Goal: Transaction & Acquisition: Purchase product/service

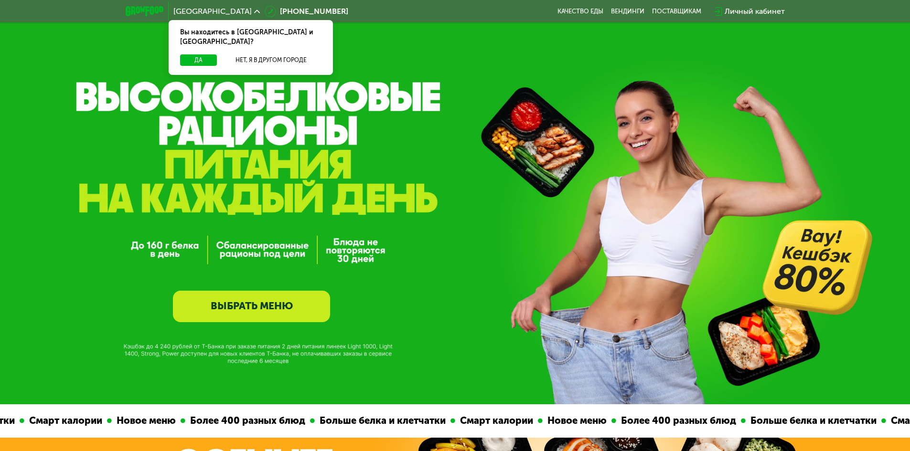
click at [311, 303] on link "ВЫБРАТЬ МЕНЮ" at bounding box center [251, 307] width 157 height 32
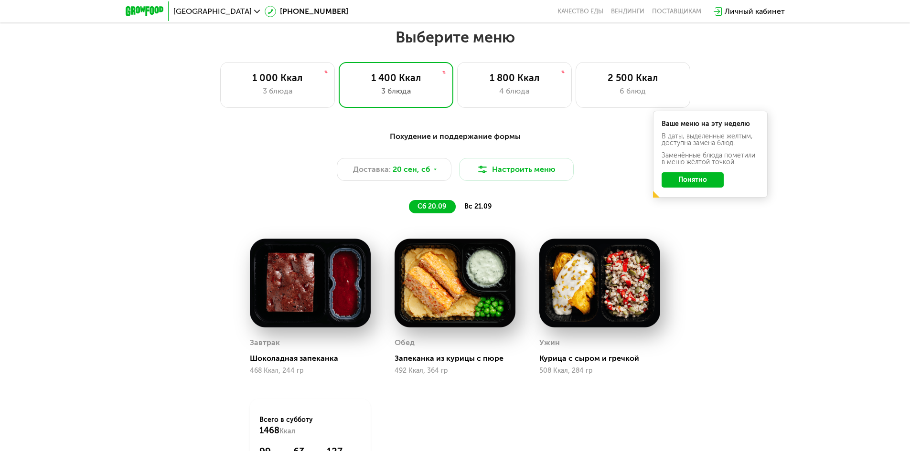
scroll to position [785, 0]
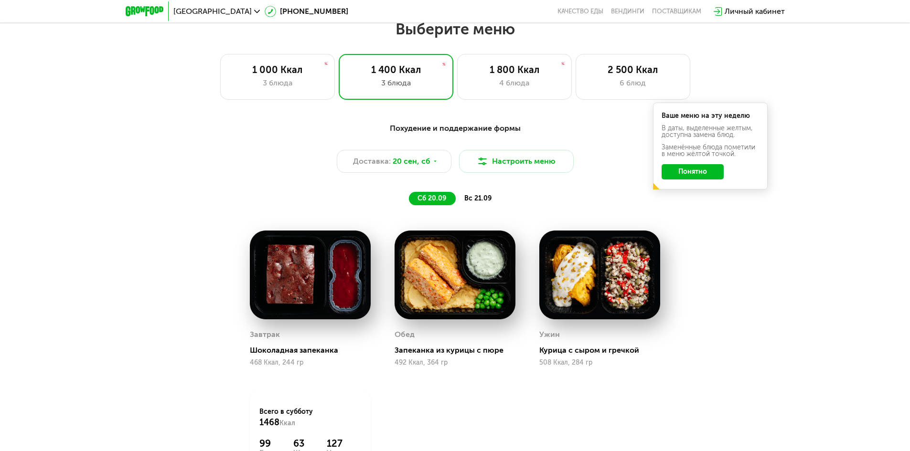
click at [700, 178] on button "Понятно" at bounding box center [692, 171] width 62 height 15
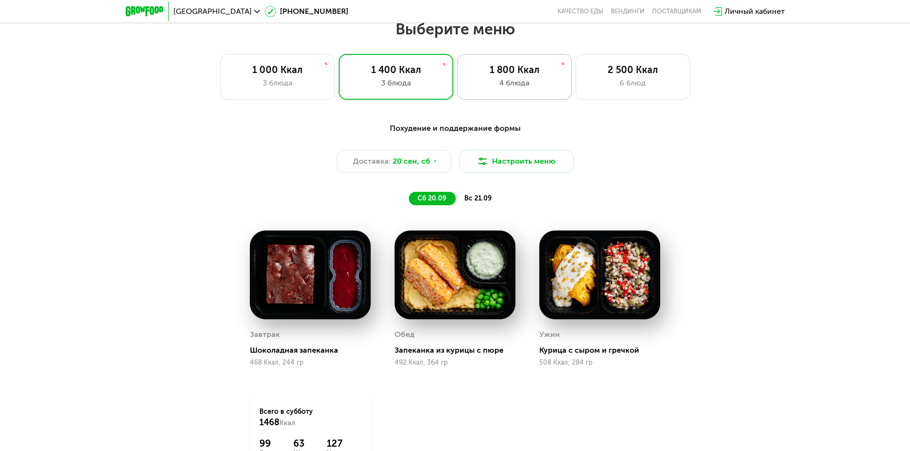
click at [506, 75] on div "1 800 Ккал" at bounding box center [514, 69] width 95 height 11
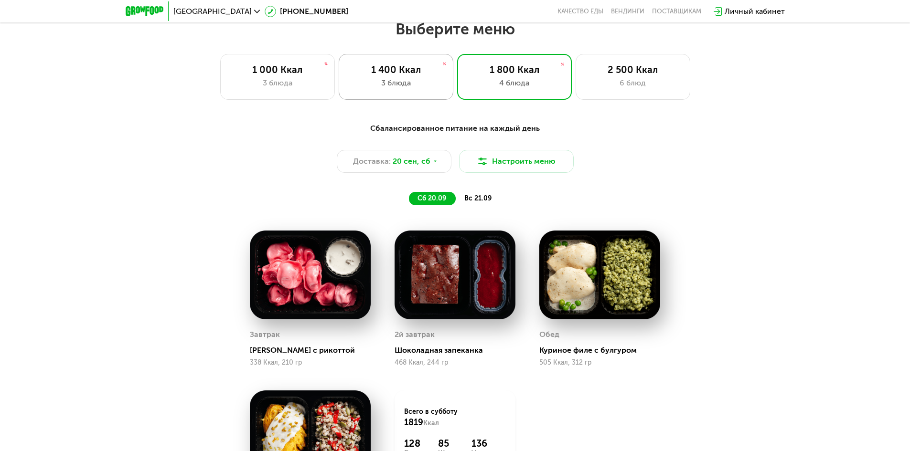
click at [430, 85] on div "3 блюда" at bounding box center [396, 82] width 95 height 11
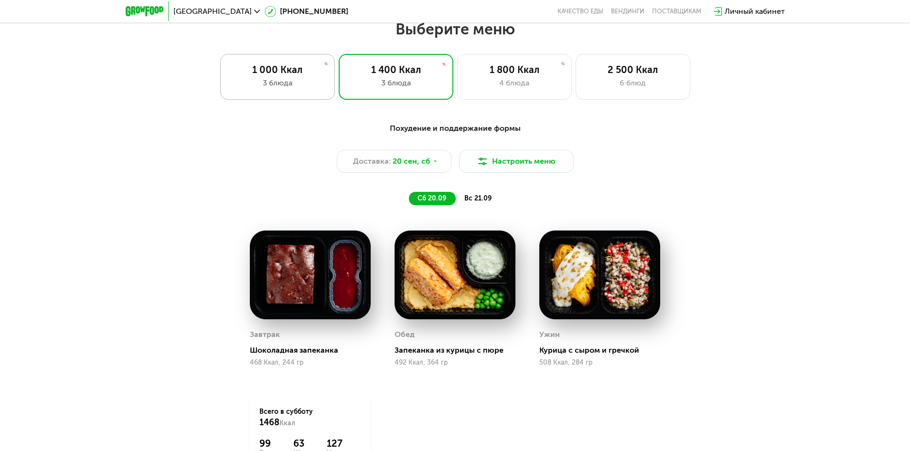
click at [297, 82] on div "3 блюда" at bounding box center [277, 82] width 95 height 11
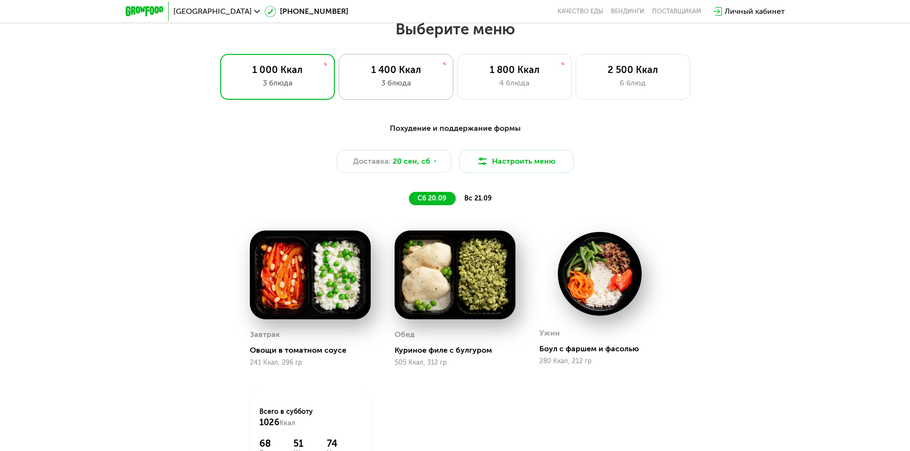
click at [392, 93] on div "1 400 Ккал 3 блюда" at bounding box center [396, 77] width 115 height 46
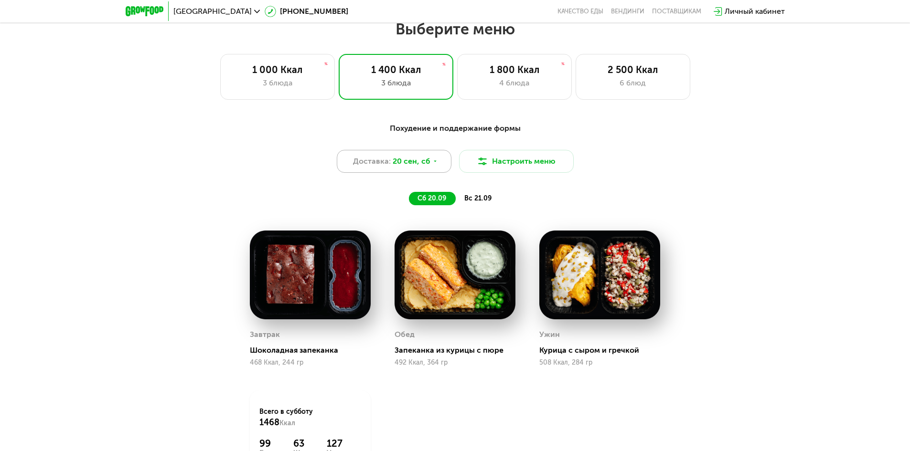
click at [437, 172] on div "Доставка: 20 сен, сб" at bounding box center [394, 161] width 115 height 23
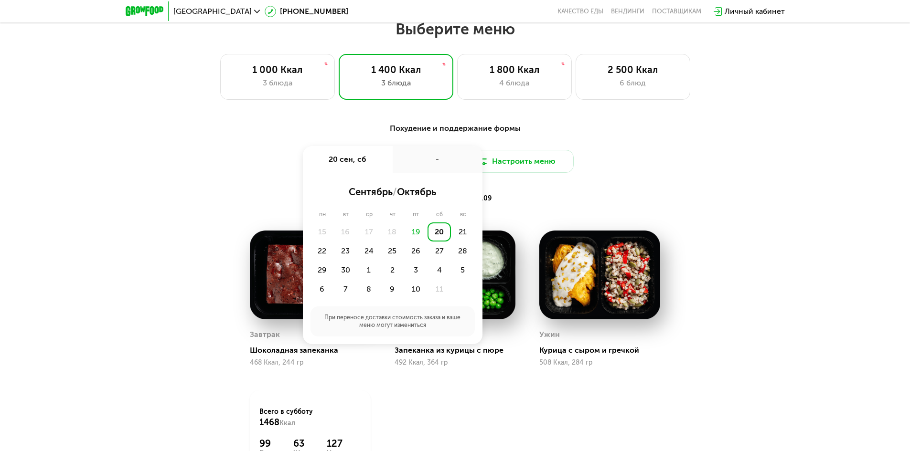
click at [591, 179] on div "Похудение и поддержание формы Доставка: 20 сен, сб 20 сен, сб - сентябрь / октя…" at bounding box center [454, 164] width 565 height 83
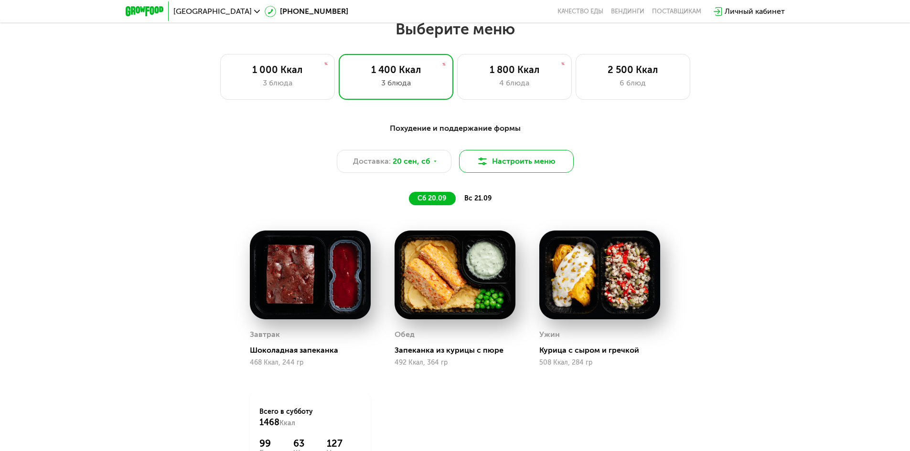
click at [509, 170] on button "Настроить меню" at bounding box center [516, 161] width 115 height 23
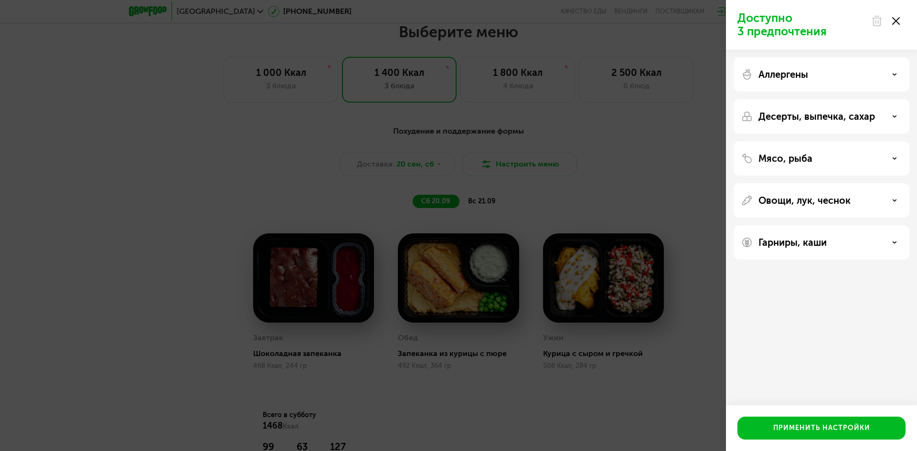
click at [790, 75] on p "Аллергены" at bounding box center [783, 74] width 50 height 11
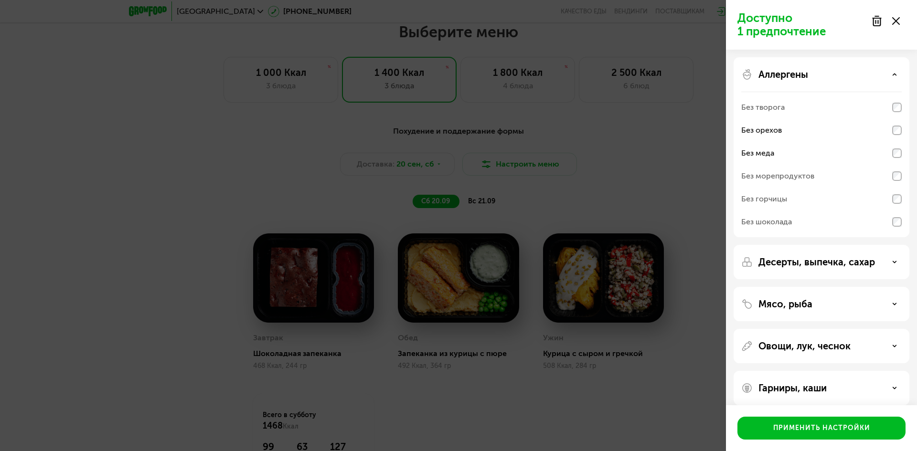
click at [897, 205] on div "Без горчицы" at bounding box center [821, 199] width 160 height 23
click at [873, 260] on p "Десерты, выпечка, сахар" at bounding box center [816, 261] width 117 height 11
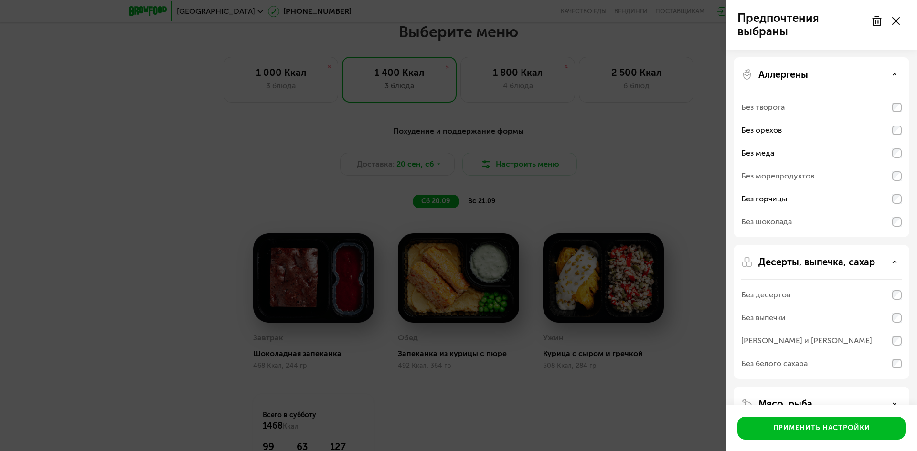
click at [876, 72] on div "Аллергены" at bounding box center [821, 74] width 160 height 11
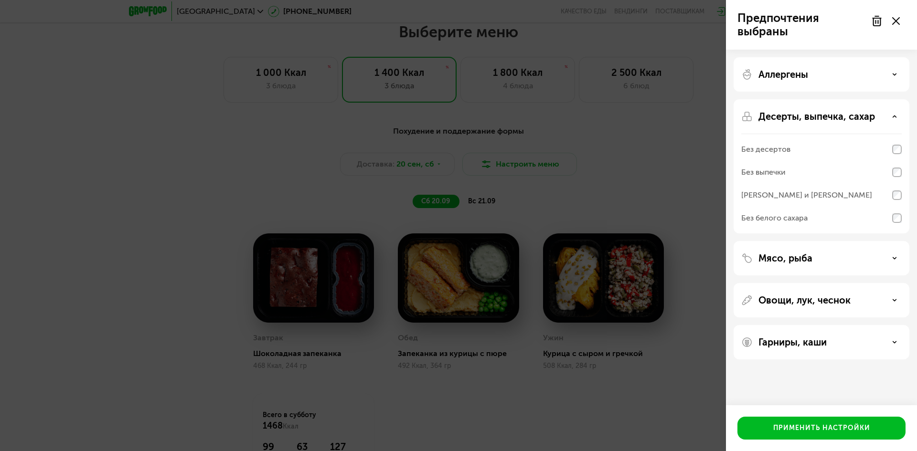
click at [844, 115] on p "Десерты, выпечка, сахар" at bounding box center [816, 116] width 117 height 11
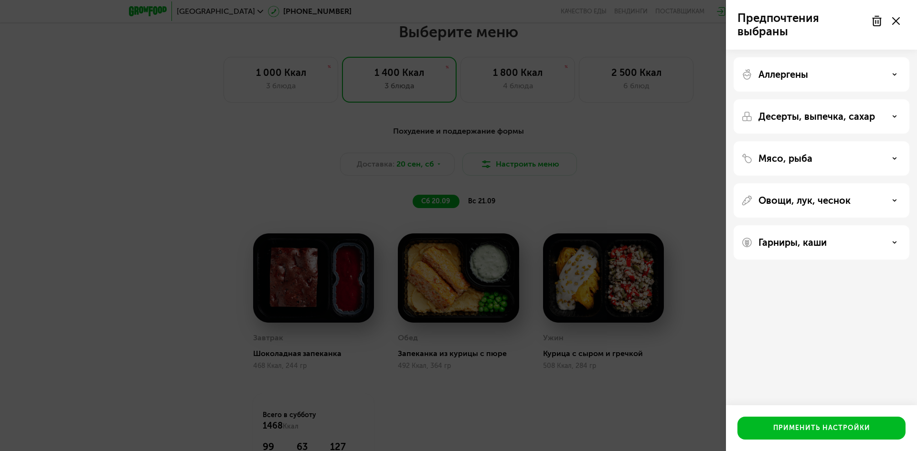
click at [841, 154] on div "Мясо, рыба" at bounding box center [821, 158] width 160 height 11
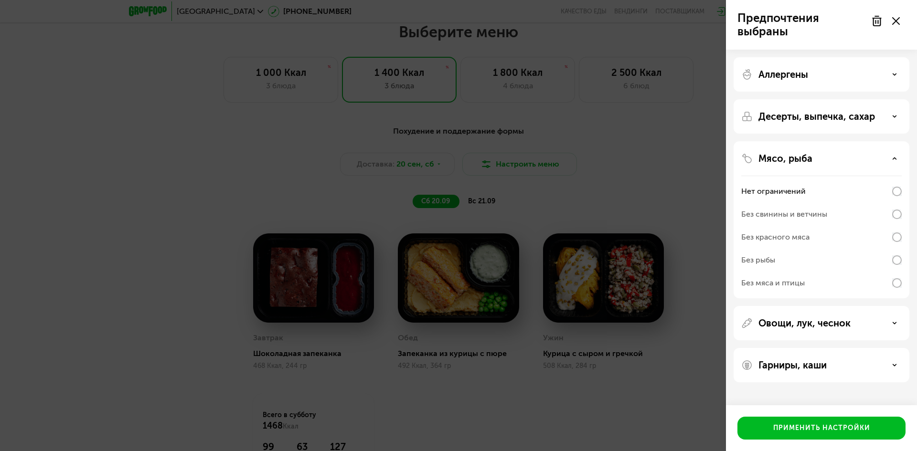
click at [839, 158] on div "Мясо, рыба" at bounding box center [821, 158] width 160 height 11
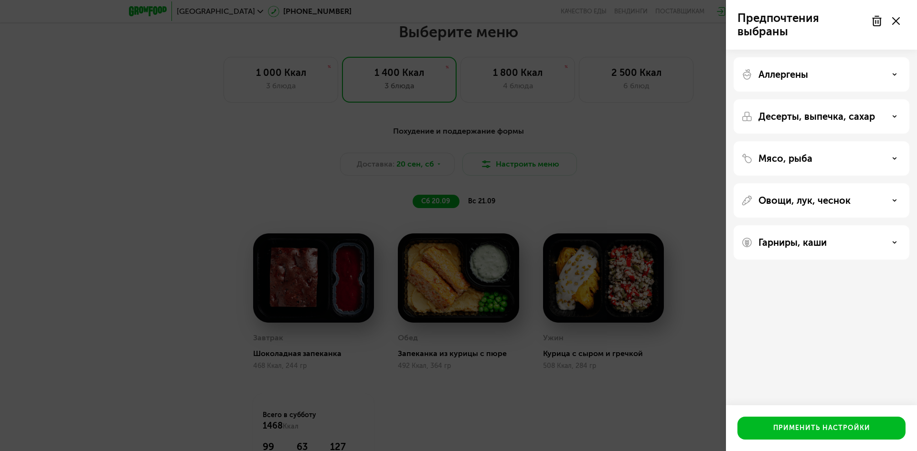
click at [833, 205] on p "Овощи, лук, чеснок" at bounding box center [804, 200] width 92 height 11
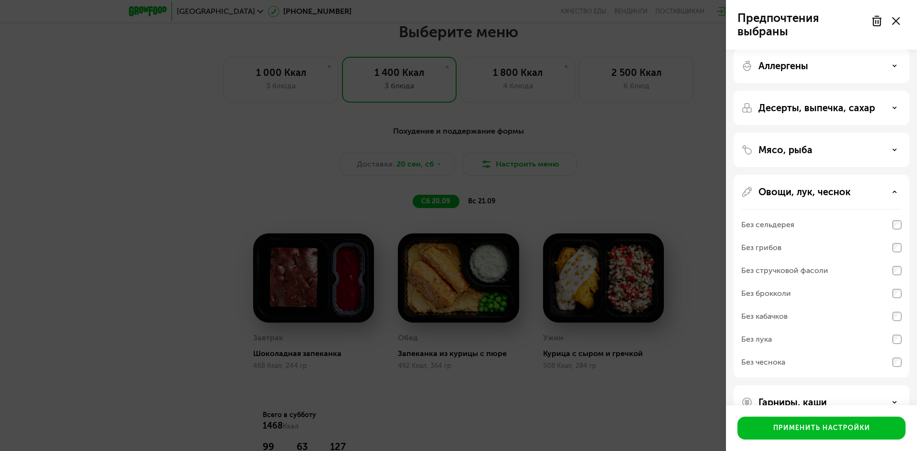
scroll to position [32, 0]
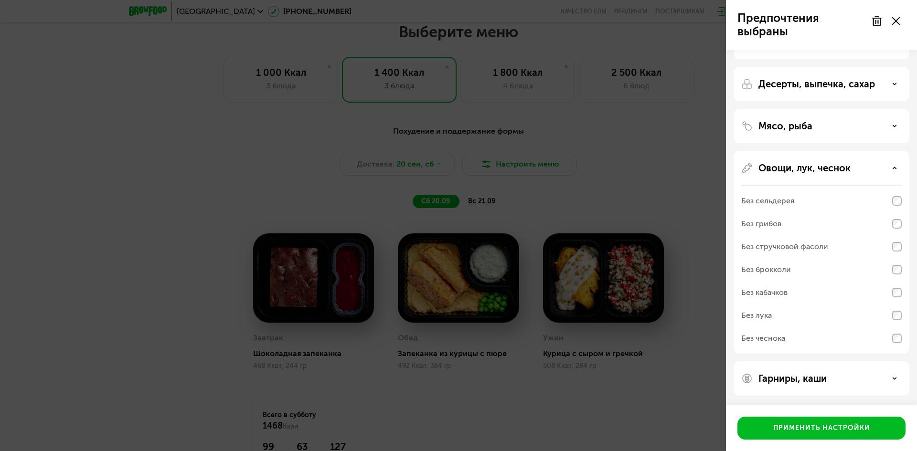
click at [883, 168] on div "Овощи, лук, чеснок" at bounding box center [821, 167] width 160 height 11
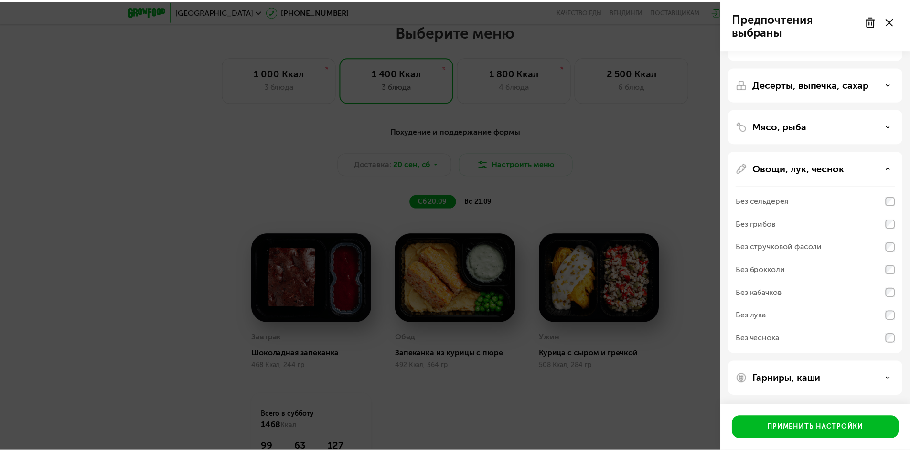
scroll to position [0, 0]
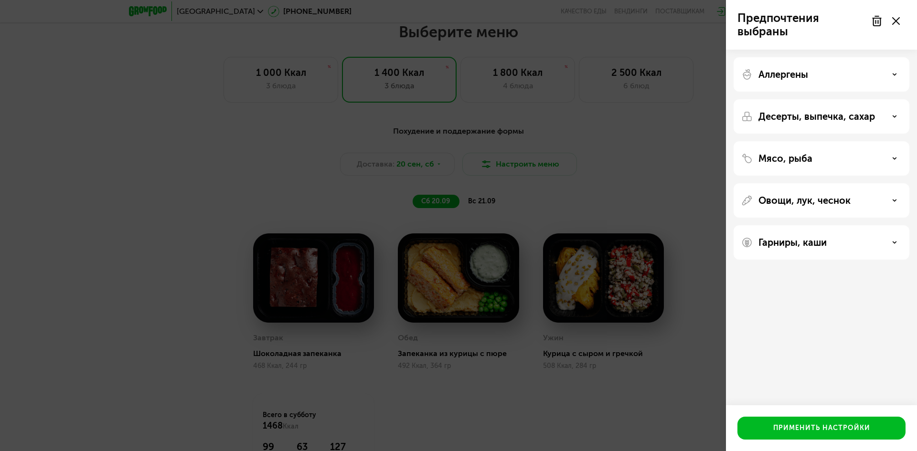
click at [870, 265] on div "Аллергены Десерты, выпечка, сахар Мясо, рыба Овощи, лук, чеснок Гарниры, каши" at bounding box center [821, 159] width 191 height 218
click at [862, 254] on div "Гарниры, каши" at bounding box center [821, 242] width 176 height 34
click at [856, 242] on div "Гарниры, каши" at bounding box center [821, 242] width 160 height 11
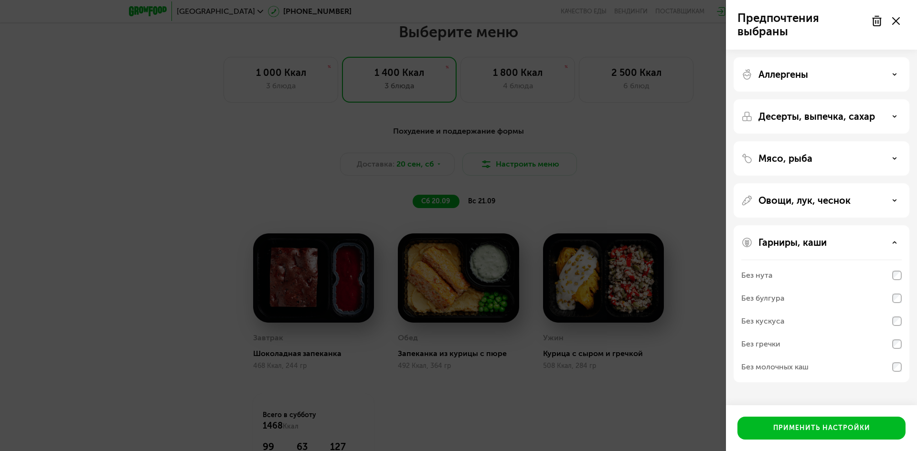
click at [854, 249] on div "Гарниры, каши Без нута Без булгура Без кускуса Без гречки Без молочных каш" at bounding box center [821, 303] width 176 height 157
click at [845, 239] on div "Гарниры, каши" at bounding box center [821, 242] width 160 height 11
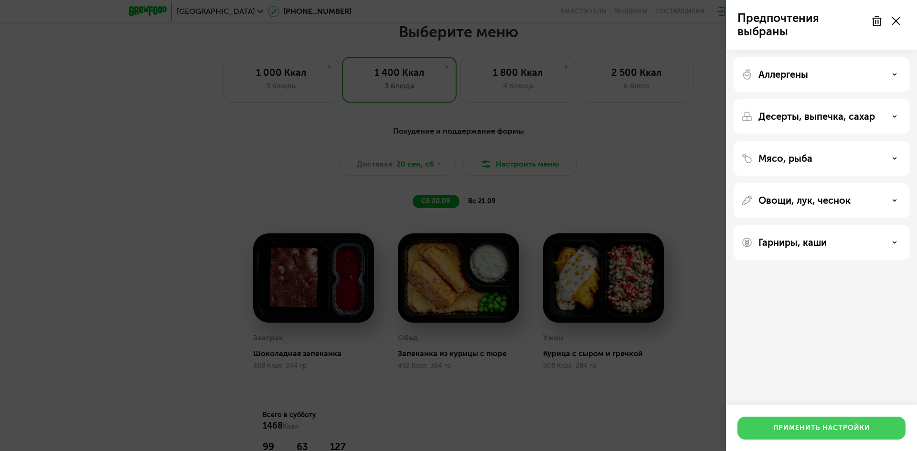
click at [748, 429] on button "Применить настройки" at bounding box center [821, 428] width 168 height 23
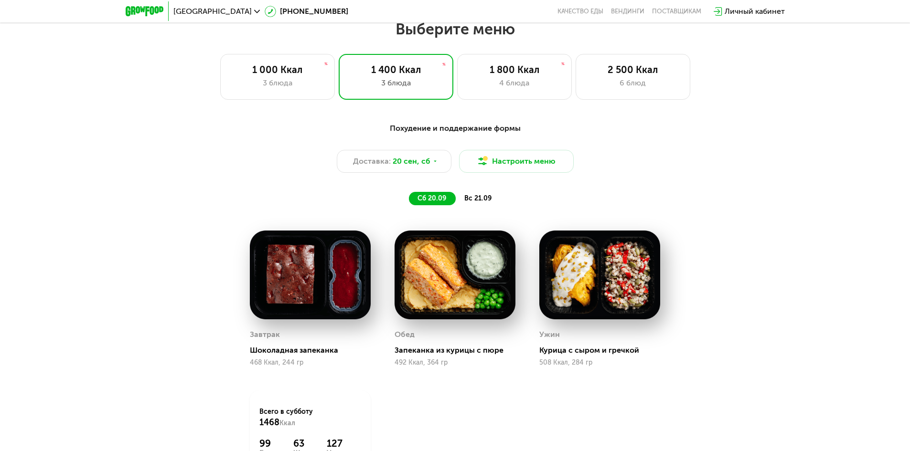
click at [478, 199] on span "вс 21.09" at bounding box center [477, 198] width 27 height 8
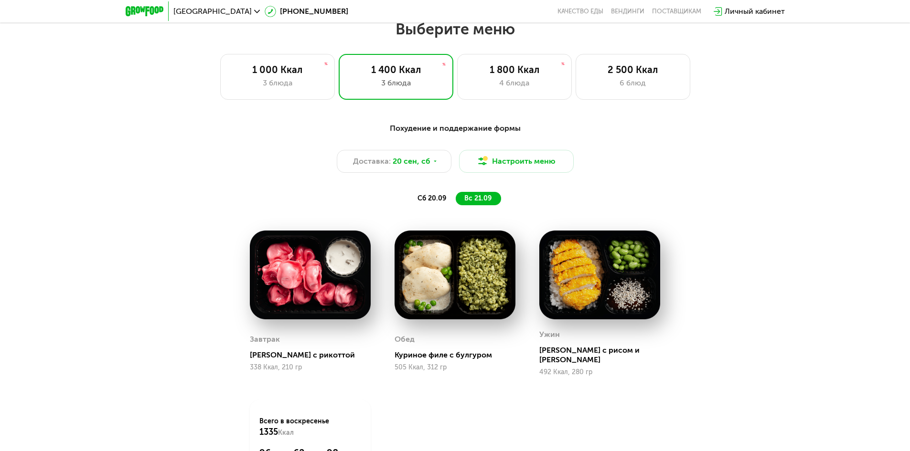
click at [419, 200] on span "сб 20.09" at bounding box center [431, 198] width 29 height 8
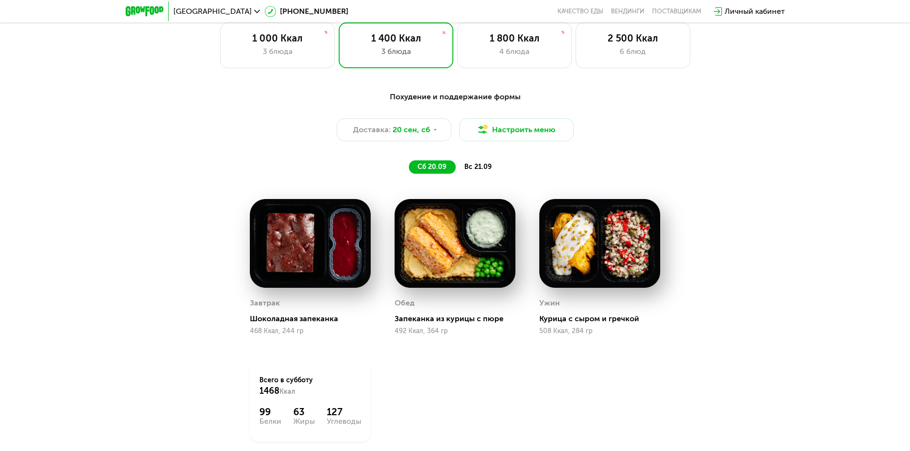
scroll to position [818, 0]
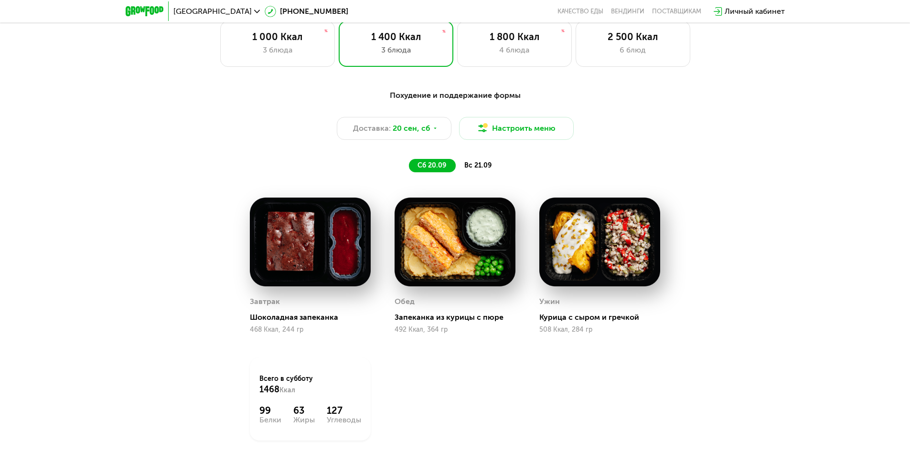
click at [474, 169] on span "вс 21.09" at bounding box center [477, 165] width 27 height 8
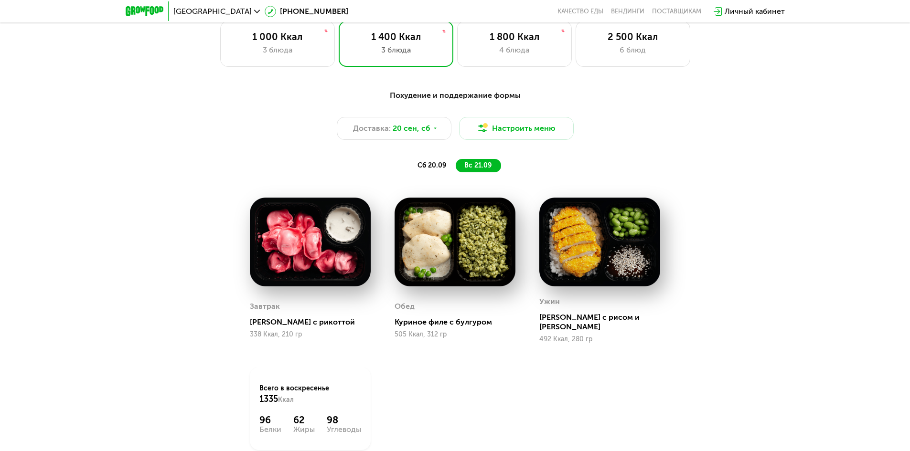
click at [436, 168] on span "сб 20.09" at bounding box center [431, 165] width 29 height 8
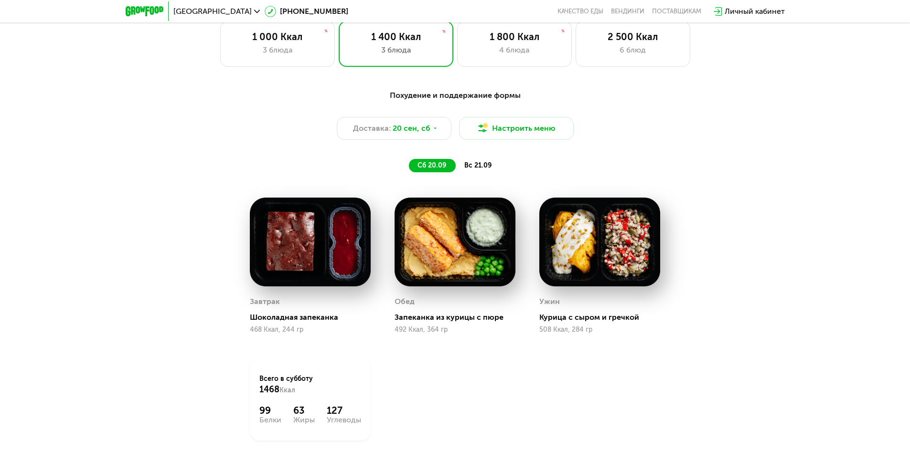
click at [485, 170] on span "вс 21.09" at bounding box center [477, 165] width 27 height 8
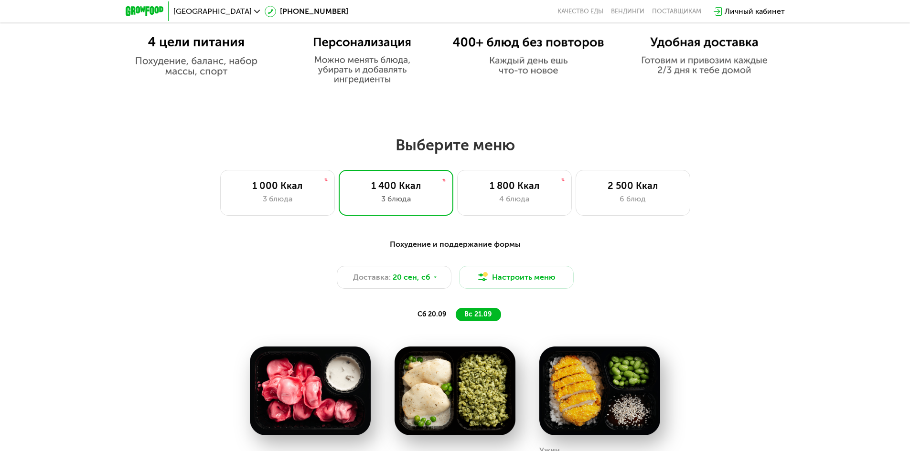
scroll to position [770, 0]
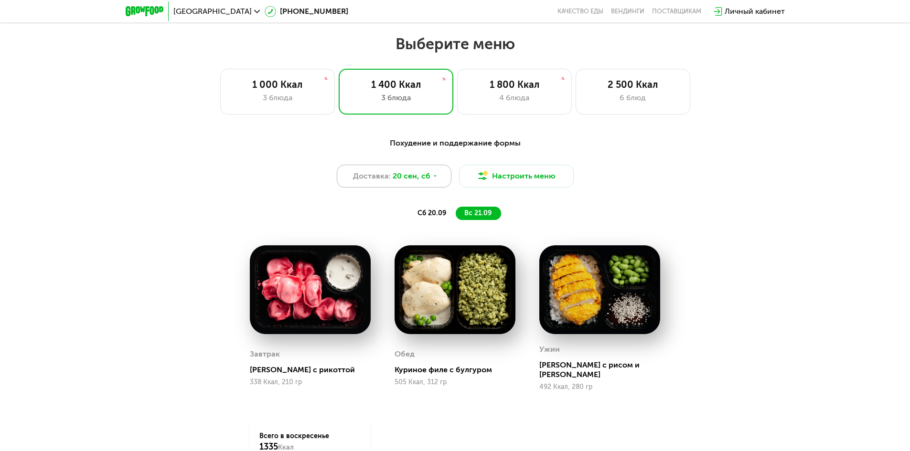
click at [418, 182] on span "20 сен, сб" at bounding box center [412, 175] width 38 height 11
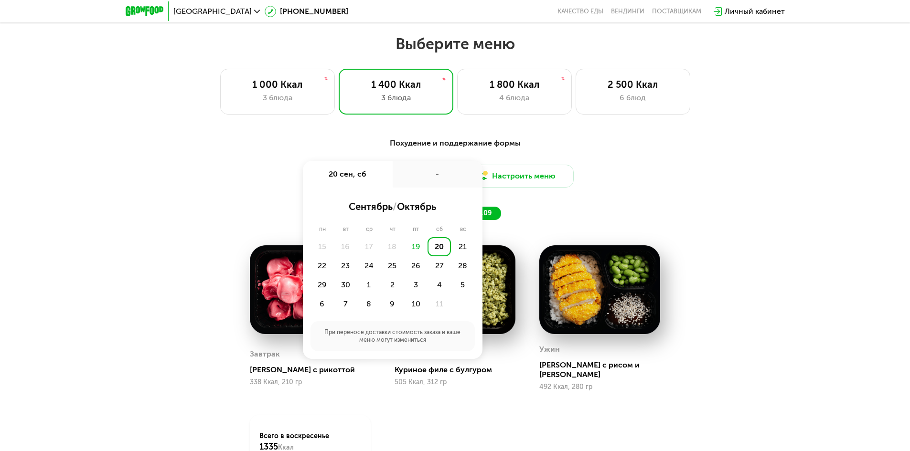
click at [588, 208] on div "Похудение и поддержание формы Доставка: 20 сен, сб 20 сен, сб - сентябрь / октя…" at bounding box center [454, 179] width 565 height 83
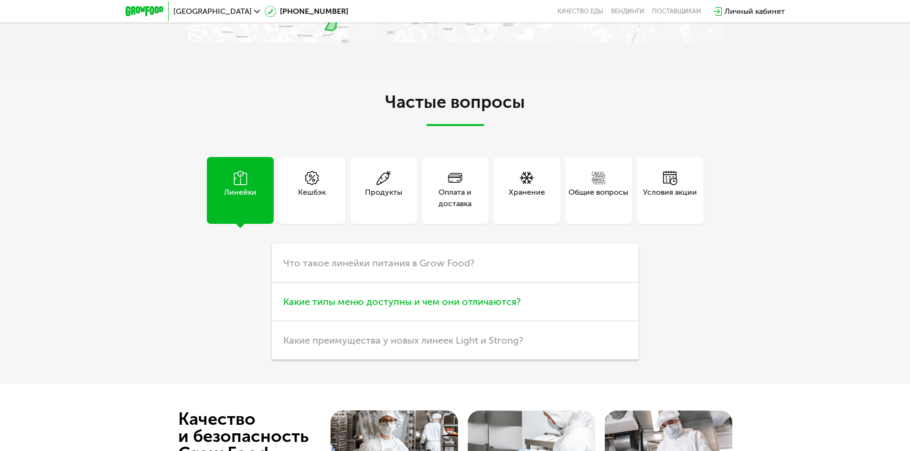
scroll to position [2346, 0]
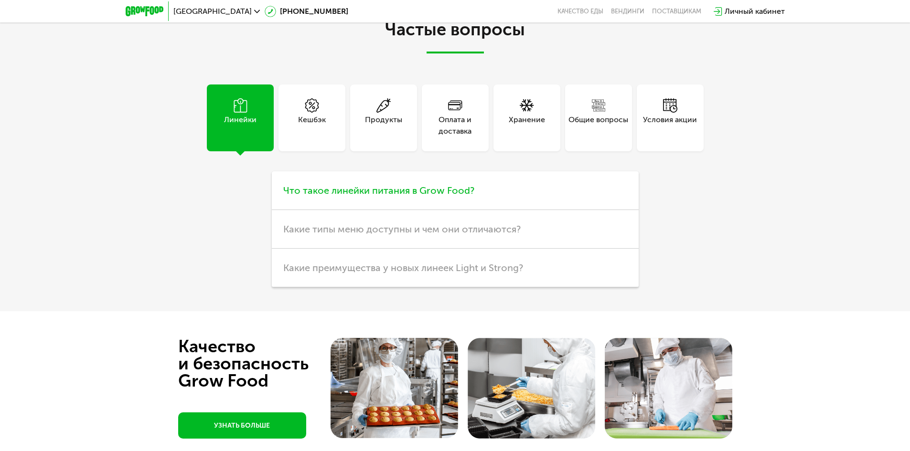
click at [371, 185] on span "Что такое линейки питания в Grow Food?" at bounding box center [378, 190] width 191 height 11
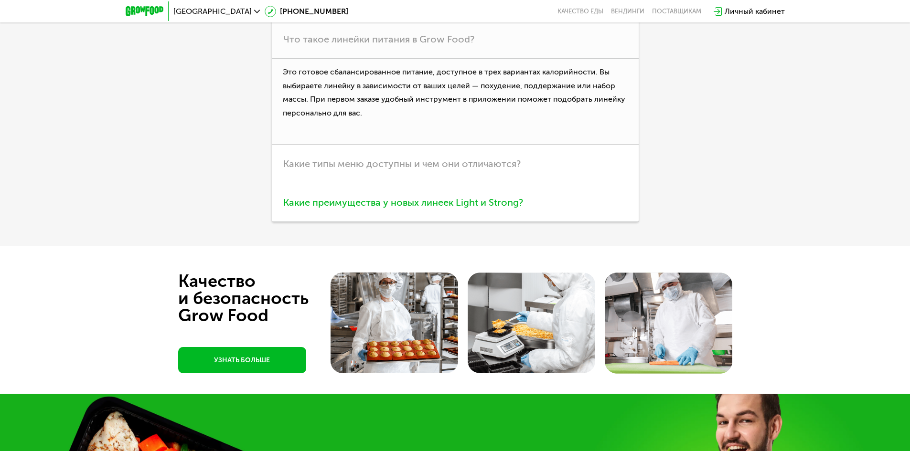
scroll to position [2537, 0]
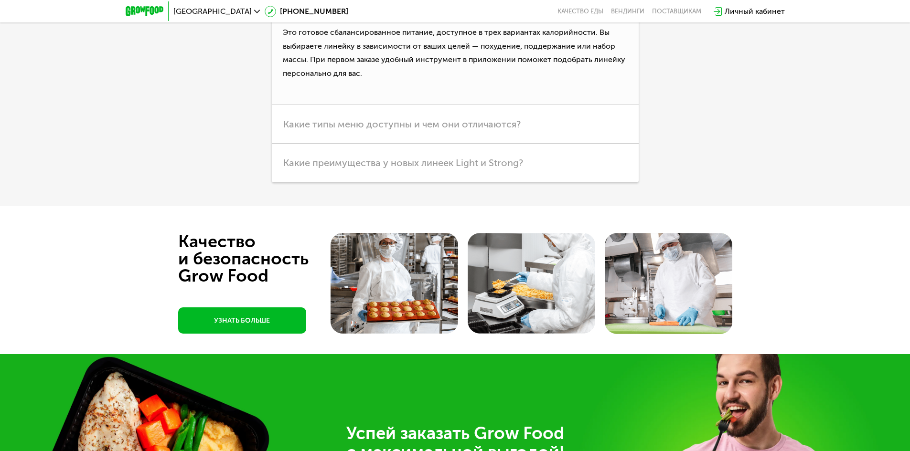
drag, startPoint x: 305, startPoint y: 13, endPoint x: 166, endPoint y: 111, distance: 170.0
click at [166, 111] on div "Частые вопросы Линейки Кешбэк Продукты Оплата и доставка Хранение Общие вопросы…" at bounding box center [455, 7] width 910 height 397
